Goal: Information Seeking & Learning: Learn about a topic

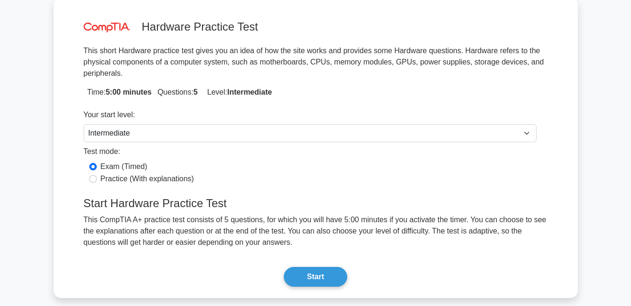
scroll to position [71, 0]
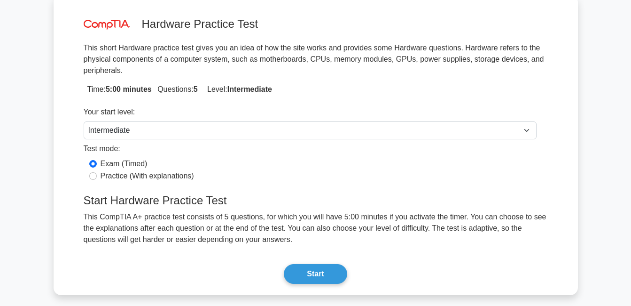
click at [326, 251] on div "image/svg+xml Hardware Practice Test This short Hardware practice test gives yo…" at bounding box center [316, 145] width 480 height 292
click at [328, 264] on button "Start" at bounding box center [315, 274] width 63 height 20
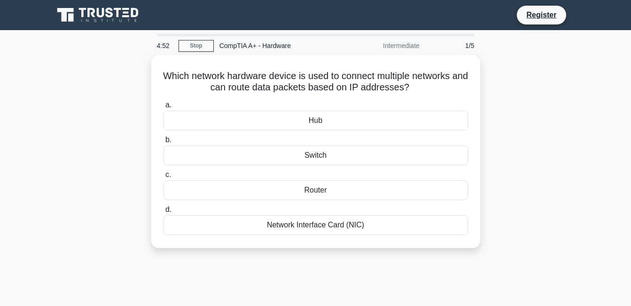
click at [328, 261] on div "4:52 Stop CompTIA A+ - Hardware Intermediate 1/5 Which network hardware device …" at bounding box center [316, 269] width 536 height 470
drag, startPoint x: 328, startPoint y: 261, endPoint x: 304, endPoint y: 297, distance: 43.0
click at [304, 297] on div "4:51 Stop CompTIA A+ - Hardware Intermediate 1/5 Which network hardware device …" at bounding box center [316, 269] width 536 height 470
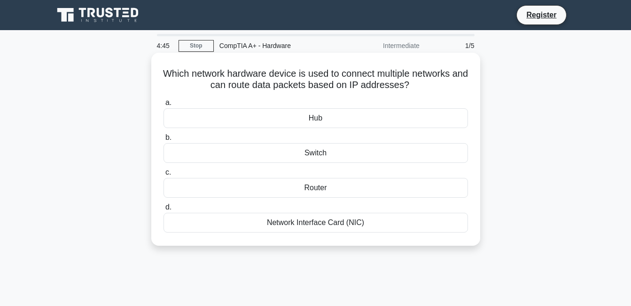
click at [284, 154] on div "Switch" at bounding box center [316, 153] width 305 height 20
click at [164, 141] on input "b. Switch" at bounding box center [164, 137] width 0 height 6
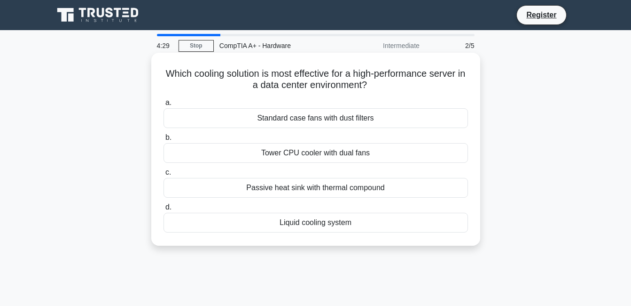
click at [295, 226] on div "Liquid cooling system" at bounding box center [316, 223] width 305 height 20
click at [164, 210] on input "d. Liquid cooling system" at bounding box center [164, 207] width 0 height 6
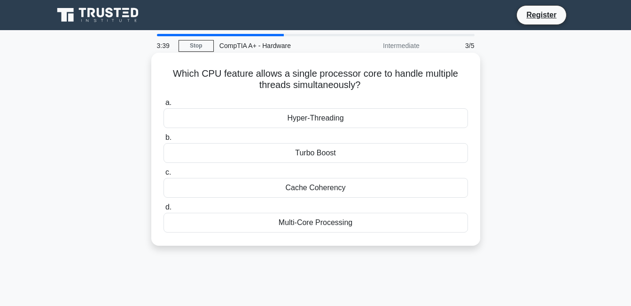
click at [286, 186] on div "Cache Coherency" at bounding box center [316, 188] width 305 height 20
click at [164, 175] on input "c. Cache Coherency" at bounding box center [164, 172] width 0 height 6
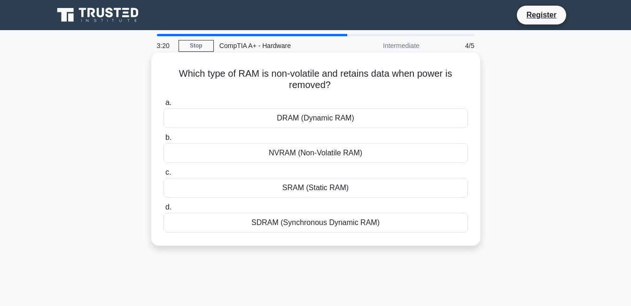
click at [291, 193] on div "SRAM (Static RAM)" at bounding box center [316, 188] width 305 height 20
click at [164, 175] on input "c. SRAM (Static RAM)" at bounding box center [164, 172] width 0 height 6
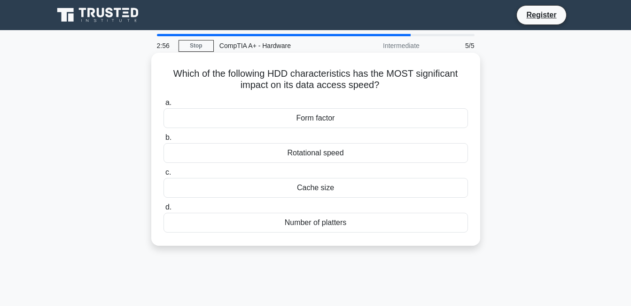
click at [290, 195] on div "Cache size" at bounding box center [316, 188] width 305 height 20
click at [164, 175] on input "c. Cache size" at bounding box center [164, 172] width 0 height 6
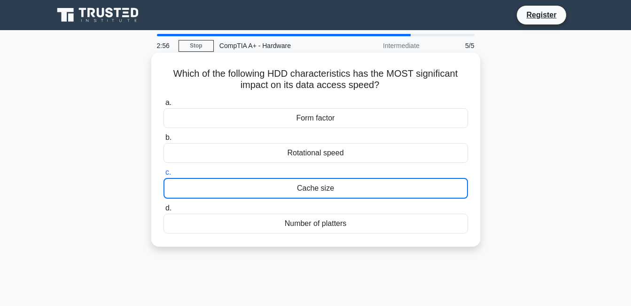
click at [290, 195] on div "Cache size" at bounding box center [316, 188] width 305 height 21
click at [164, 175] on input "c. Cache size" at bounding box center [164, 172] width 0 height 6
drag, startPoint x: 290, startPoint y: 195, endPoint x: 296, endPoint y: 210, distance: 16.2
click at [296, 210] on div "a. Form factor b. Rotational speed c. d." at bounding box center [316, 165] width 316 height 140
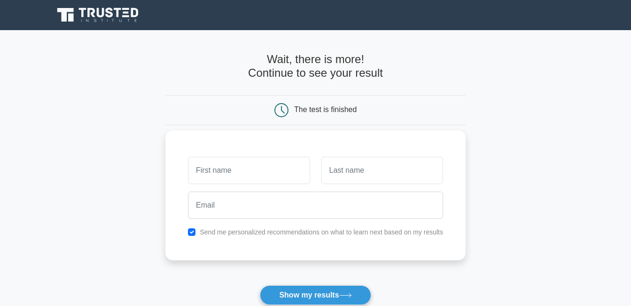
click at [273, 168] on input "text" at bounding box center [249, 170] width 122 height 27
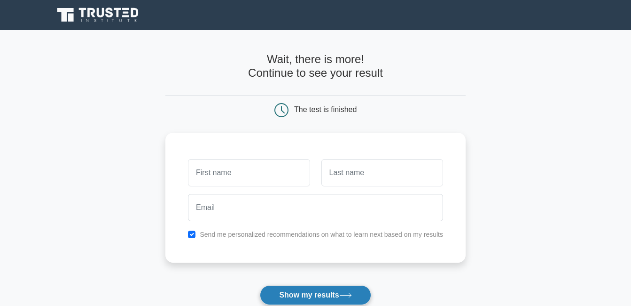
click at [318, 291] on button "Show my results" at bounding box center [315, 295] width 111 height 20
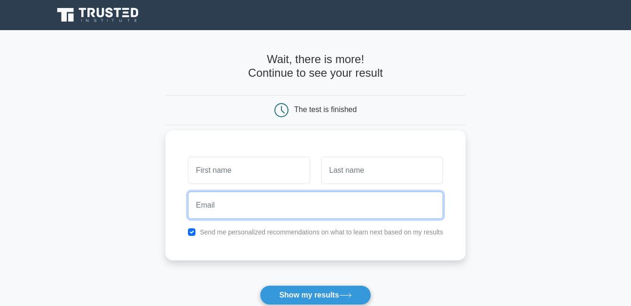
drag, startPoint x: 246, startPoint y: 200, endPoint x: 243, endPoint y: 174, distance: 25.6
click at [243, 174] on div "Send me personalized recommendations on what to learn next based on my results" at bounding box center [315, 195] width 300 height 130
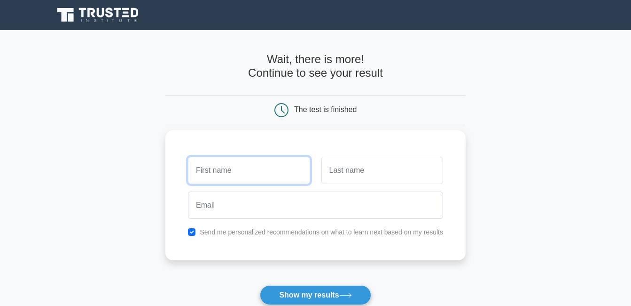
click at [243, 174] on input "text" at bounding box center [249, 170] width 122 height 27
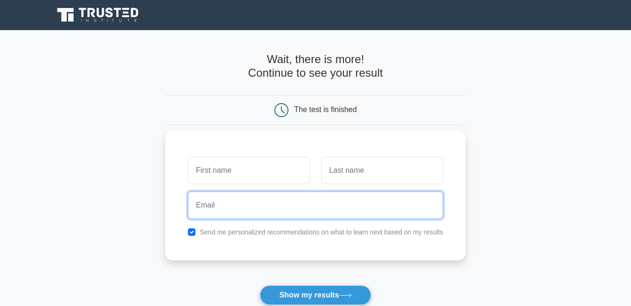
click at [242, 203] on input "email" at bounding box center [315, 204] width 255 height 27
type input "[EMAIL_ADDRESS][DOMAIN_NAME]"
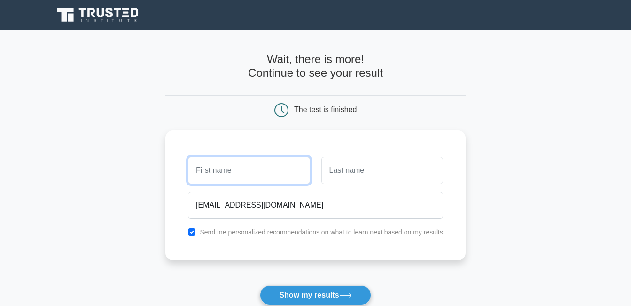
click at [245, 176] on input "text" at bounding box center [249, 170] width 122 height 27
type input "[PERSON_NAME]"
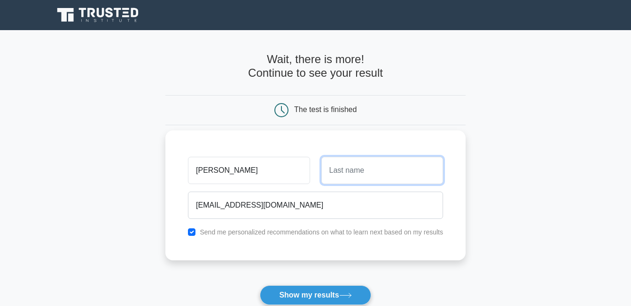
click at [368, 162] on input "text" at bounding box center [383, 170] width 122 height 27
type input "Qaribov"
click at [260, 285] on button "Show my results" at bounding box center [315, 295] width 111 height 20
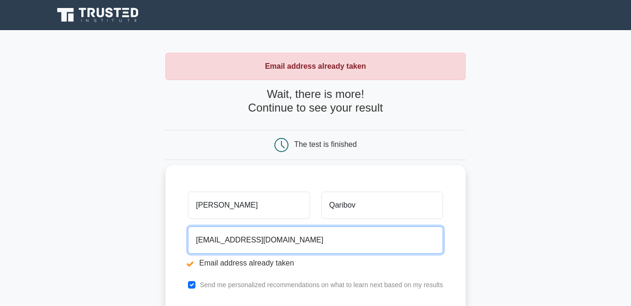
click at [244, 240] on input "[EMAIL_ADDRESS][DOMAIN_NAME]" at bounding box center [315, 239] width 255 height 27
click at [222, 243] on input "[EMAIL_ADDRESS][DOMAIN_NAME]" at bounding box center [315, 239] width 255 height 27
type input "[EMAIL_ADDRESS][DOMAIN_NAME]"
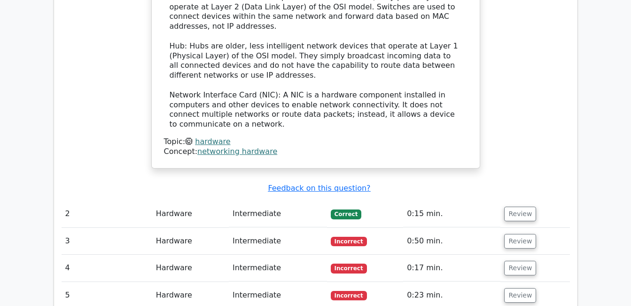
scroll to position [1054, 0]
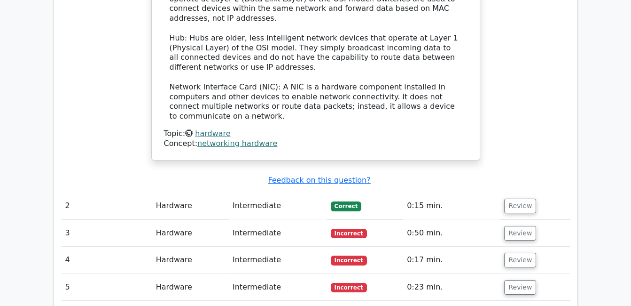
click at [166, 220] on td "Hardware" at bounding box center [190, 233] width 77 height 27
click at [519, 198] on button "Review" at bounding box center [520, 205] width 32 height 15
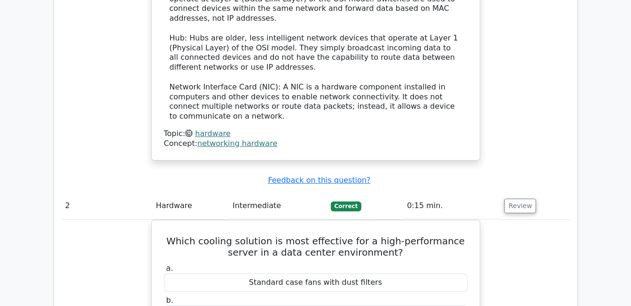
drag, startPoint x: 522, startPoint y: 159, endPoint x: 545, endPoint y: 154, distance: 23.2
click at [545, 192] on td "Review" at bounding box center [535, 205] width 69 height 27
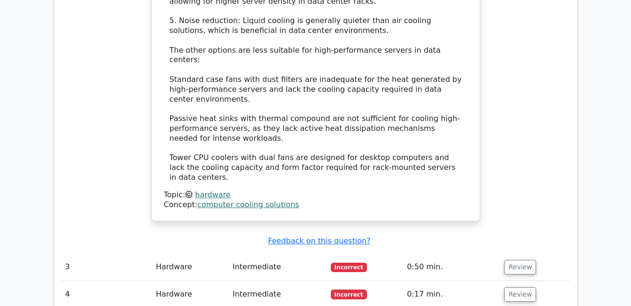
scroll to position [1681, 0]
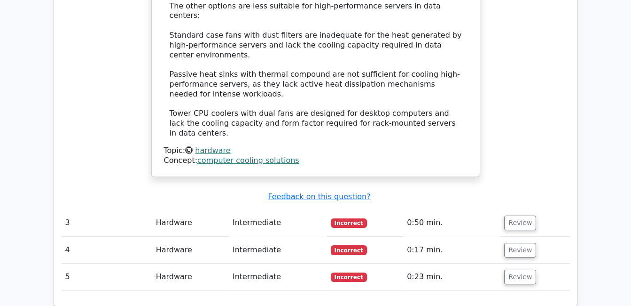
click at [347, 218] on span "Incorrect" at bounding box center [349, 222] width 36 height 9
click at [512, 215] on button "Review" at bounding box center [520, 222] width 32 height 15
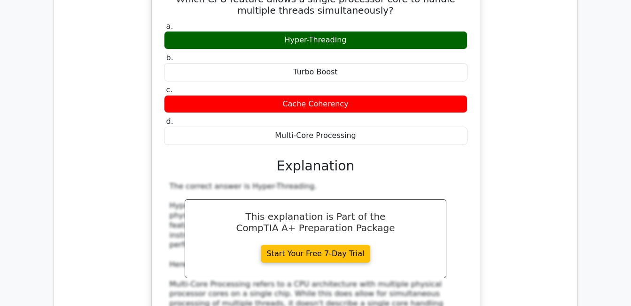
scroll to position [1956, 0]
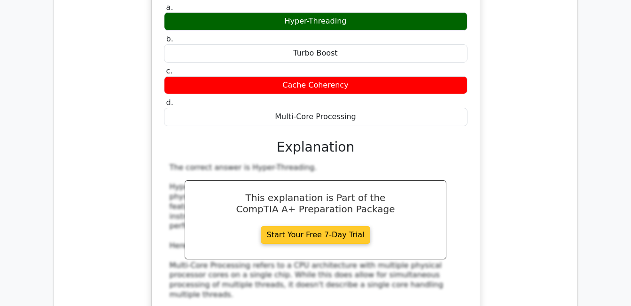
click at [351, 226] on link "Start Your Free 7-Day Trial" at bounding box center [316, 235] width 110 height 18
